Goal: Information Seeking & Learning: Learn about a topic

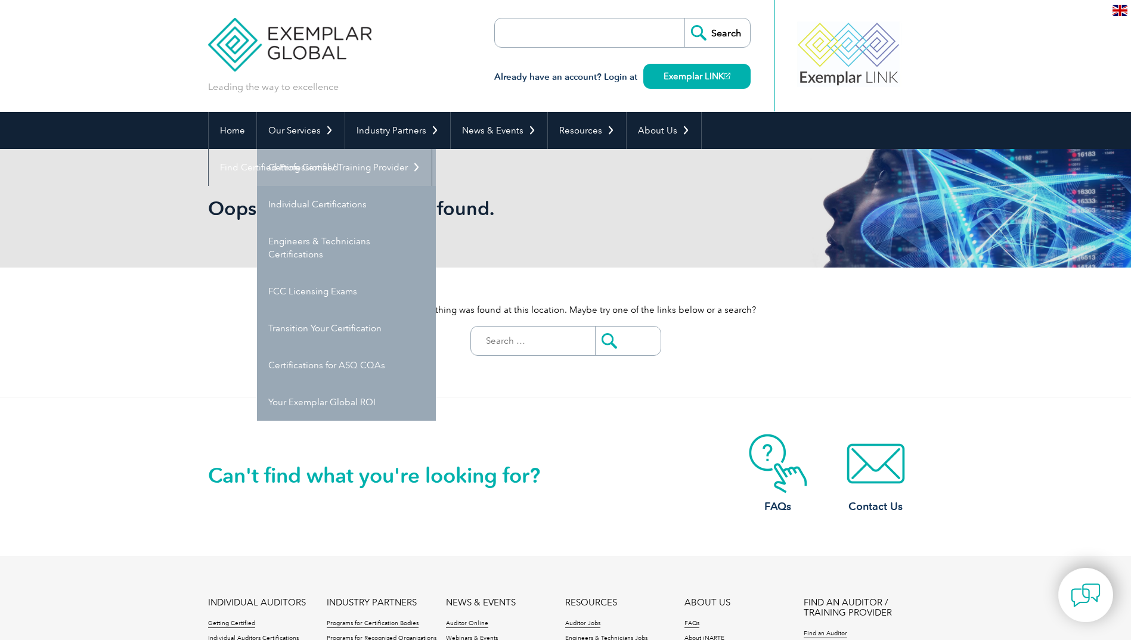
click at [288, 164] on link "Getting Certified" at bounding box center [346, 167] width 179 height 37
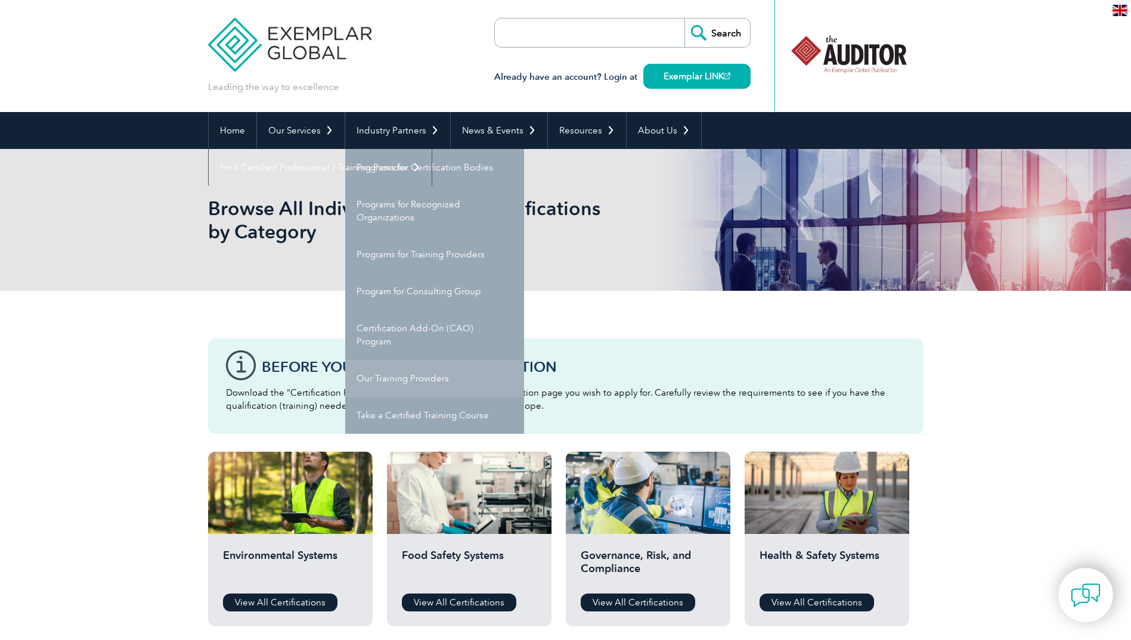
click at [426, 391] on link "Our Training Providers" at bounding box center [434, 378] width 179 height 37
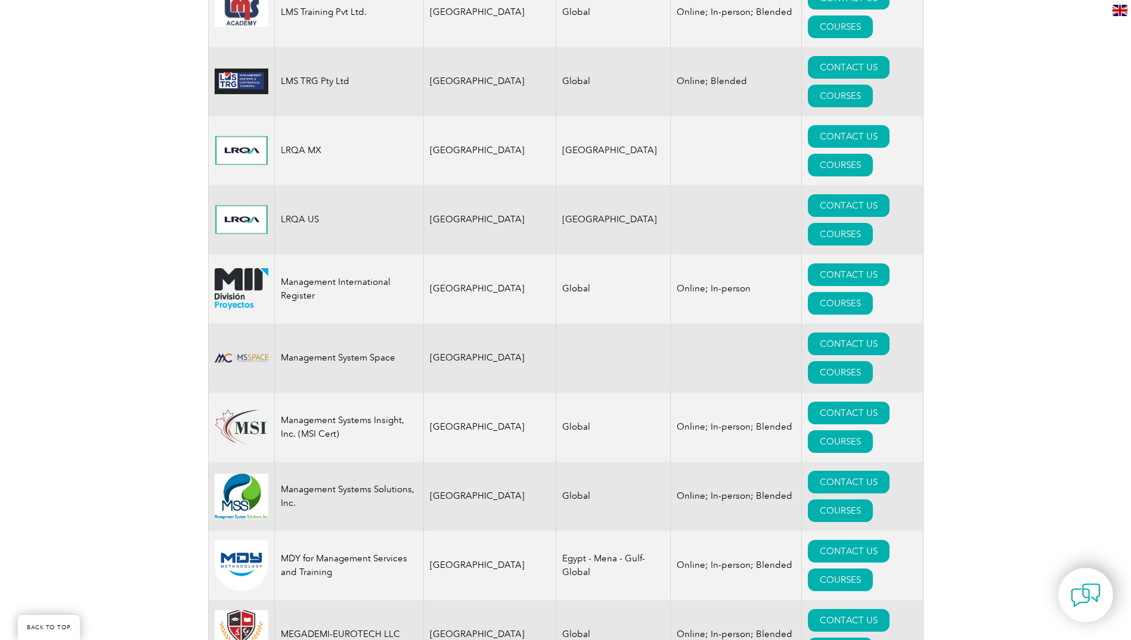
scroll to position [10883, 0]
